Goal: Find specific page/section: Find specific page/section

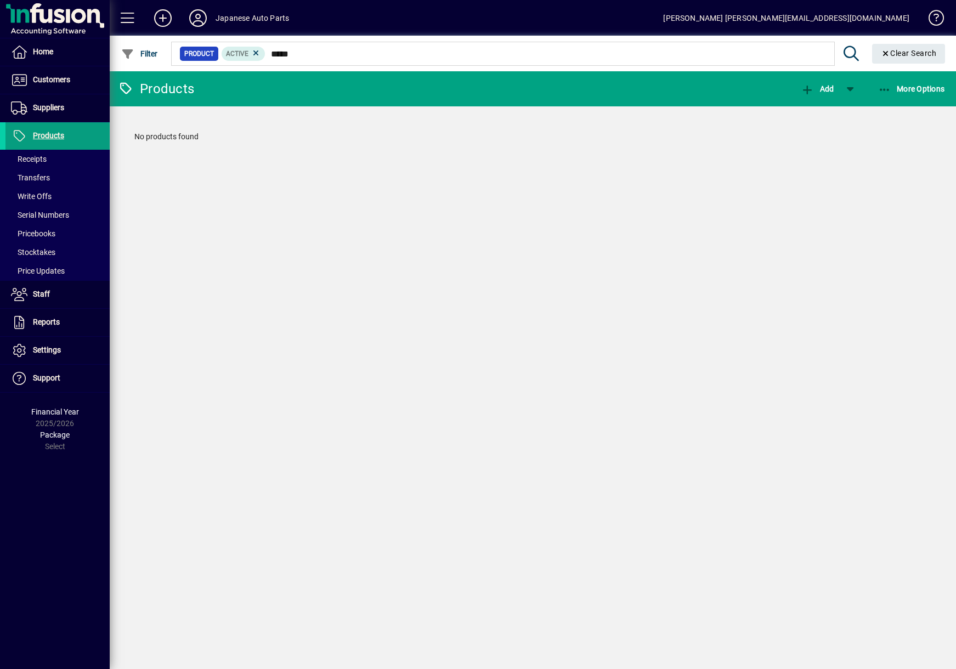
click at [425, 53] on input "*****" at bounding box center [545, 53] width 560 height 15
type input "*"
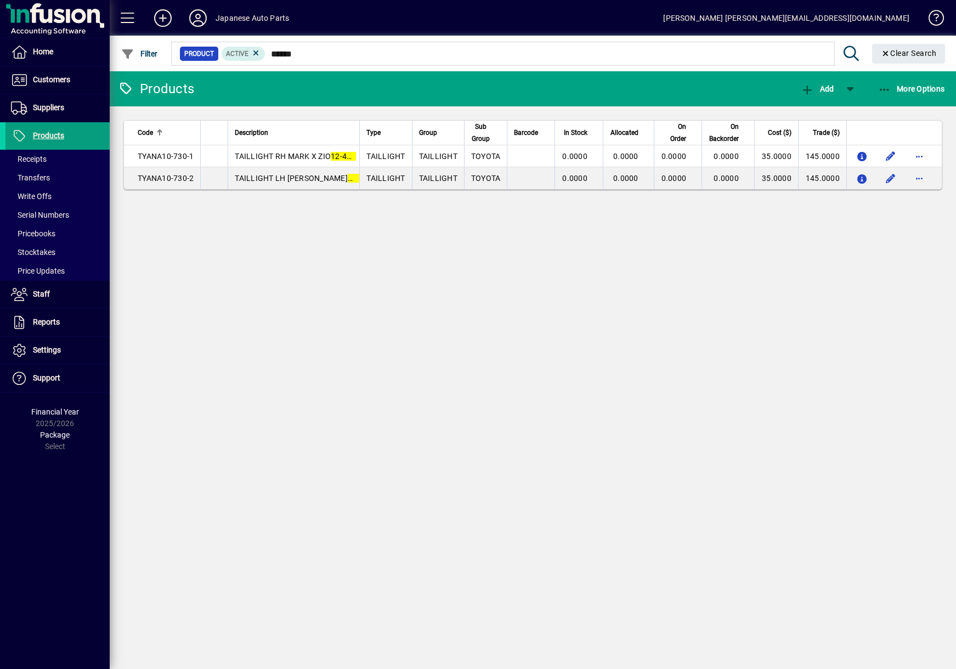
type input "******"
